Goal: Task Accomplishment & Management: Use online tool/utility

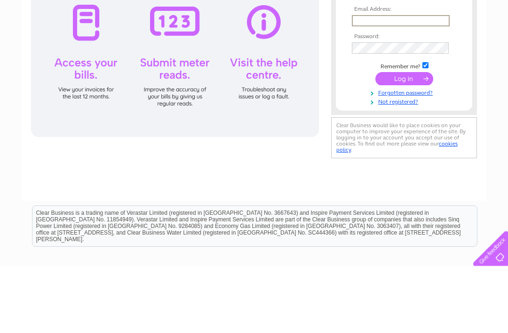
type input "[EMAIL_ADDRESS][DOMAIN_NAME]"
click at [404, 146] on input "submit" at bounding box center [404, 144] width 58 height 13
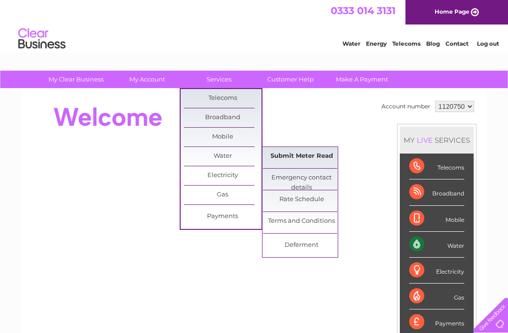
click at [314, 152] on link "Submit Meter Read" at bounding box center [302, 156] width 78 height 19
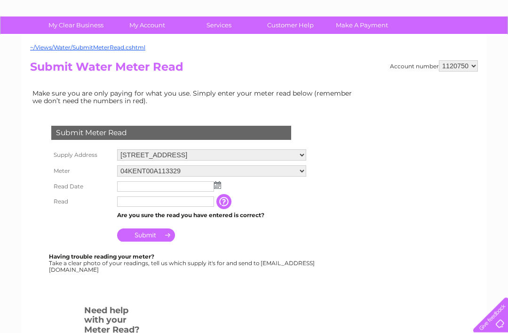
click at [220, 186] on img at bounding box center [217, 186] width 7 height 8
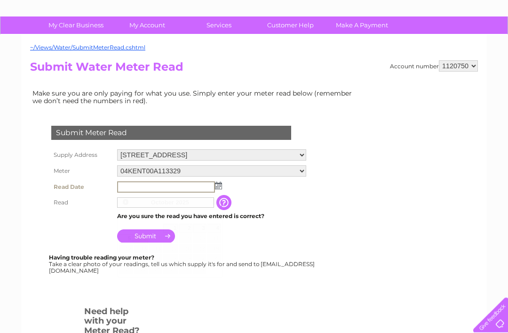
scroll to position [54, 0]
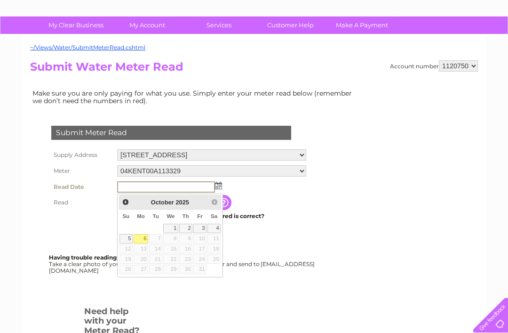
click at [132, 236] on link "5" at bounding box center [125, 238] width 13 height 9
type input "2025/10/05"
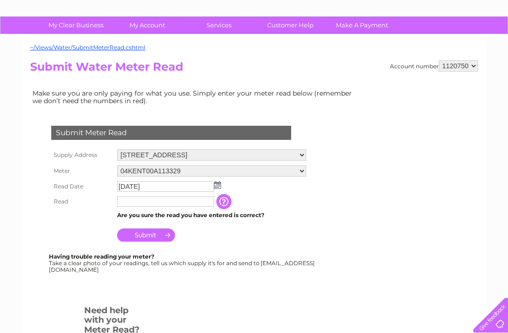
click at [174, 203] on input "text" at bounding box center [165, 201] width 97 height 10
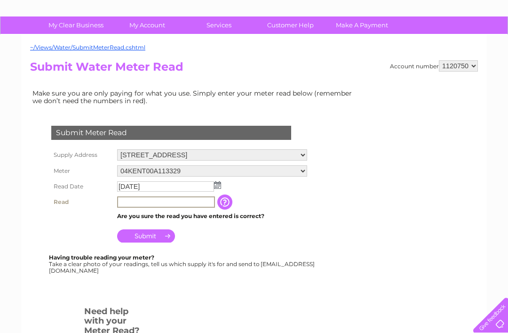
scroll to position [54, 0]
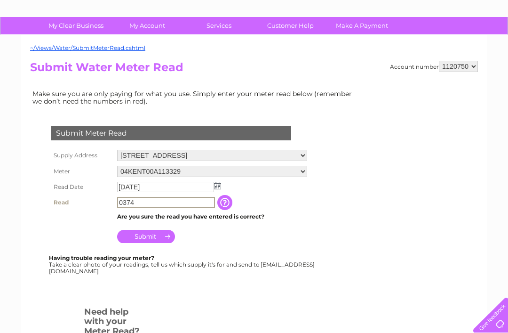
type input "0374"
click at [160, 239] on input "Submit" at bounding box center [146, 236] width 58 height 13
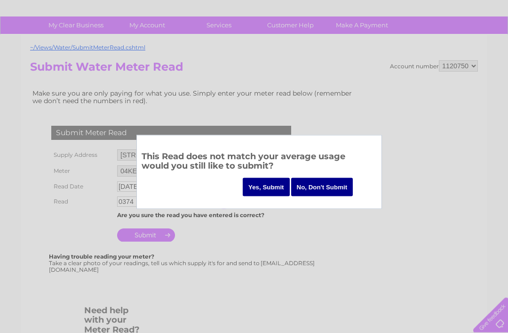
scroll to position [54, 0]
click at [270, 187] on input "Yes, Submit" at bounding box center [266, 187] width 47 height 18
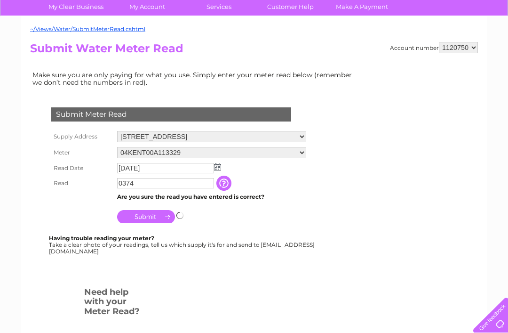
scroll to position [103, 0]
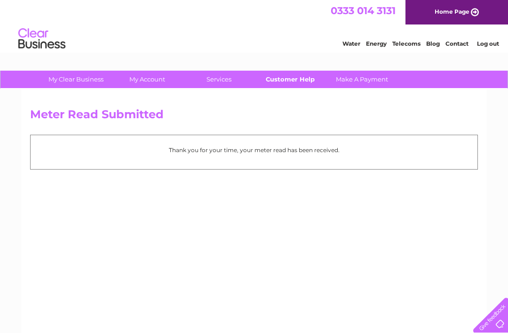
click at [299, 82] on link "Customer Help" at bounding box center [291, 79] width 78 height 17
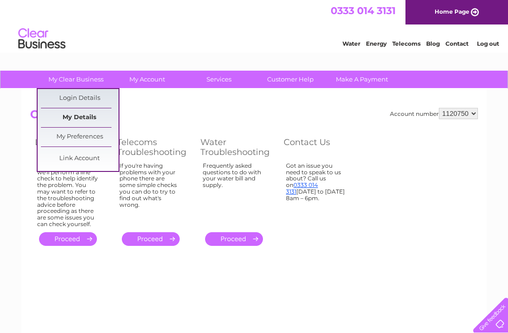
click at [91, 117] on link "My Details" at bounding box center [80, 117] width 78 height 19
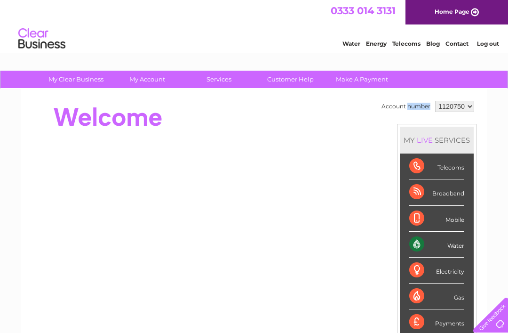
click at [489, 102] on div "My Clear Business Login Details My Details My Preferences Link Account My Accou…" at bounding box center [254, 335] width 508 height 529
click at [459, 109] on select "1120750" at bounding box center [454, 106] width 39 height 11
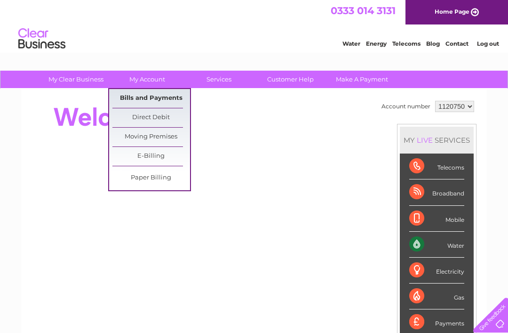
click at [168, 95] on link "Bills and Payments" at bounding box center [151, 98] width 78 height 19
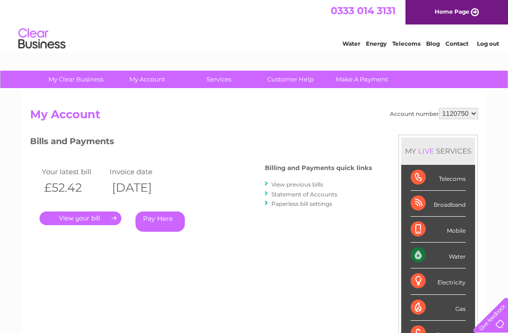
click at [86, 214] on link "." at bounding box center [81, 218] width 82 height 14
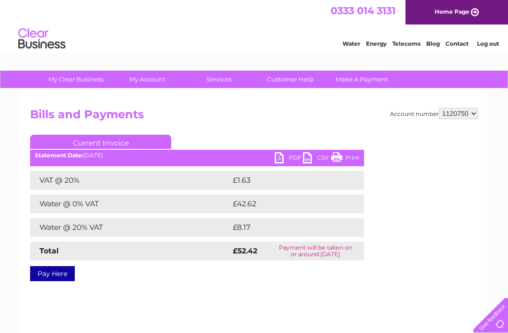
click at [285, 164] on link "PDF" at bounding box center [289, 159] width 28 height 14
